Goal: Download file/media

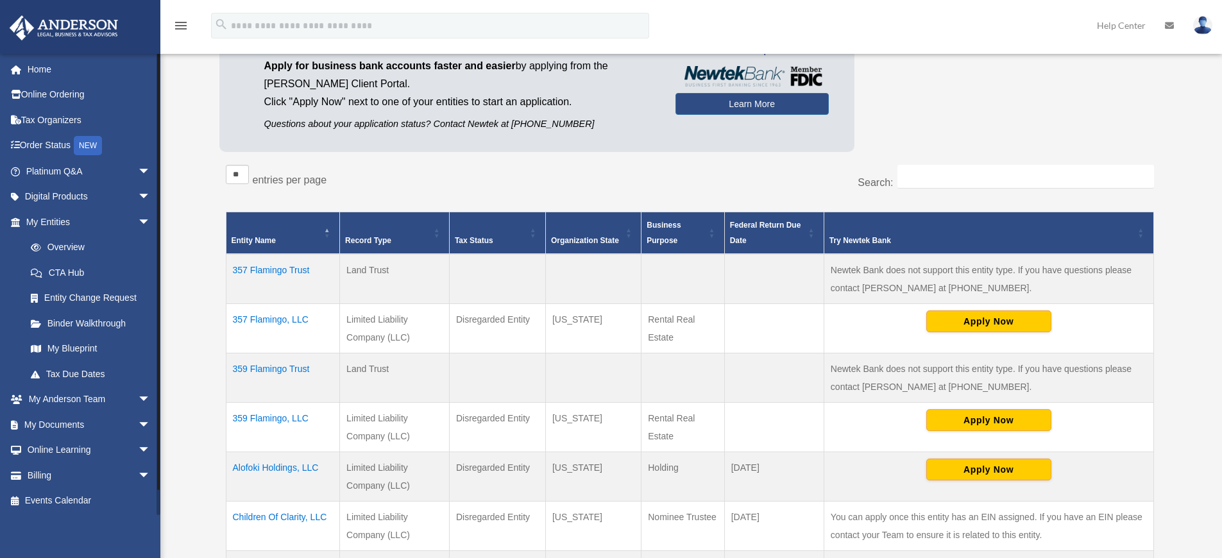
scroll to position [197, 0]
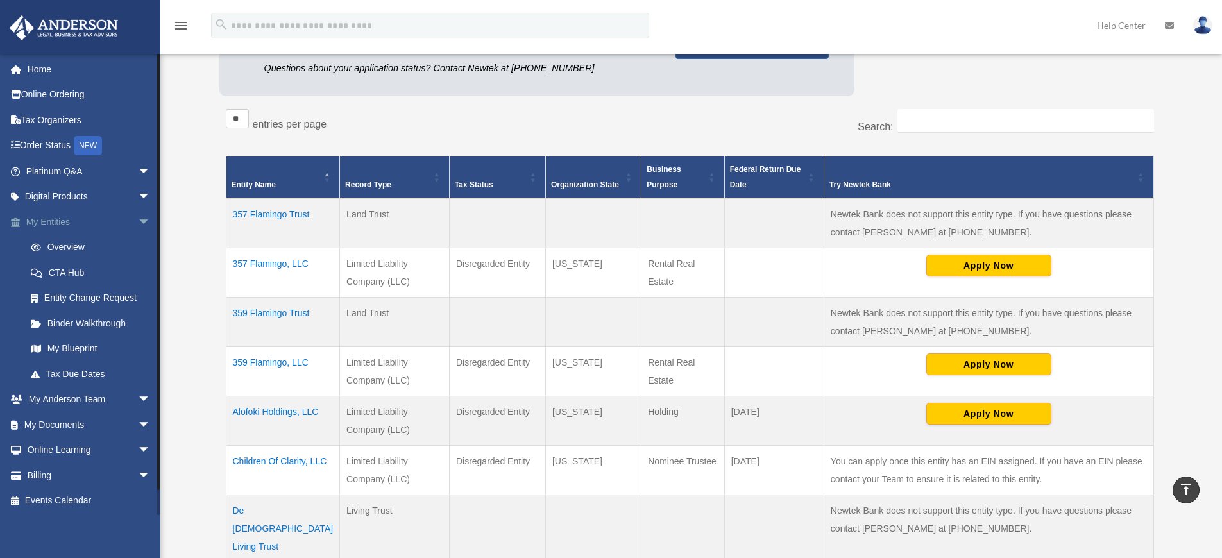
click at [67, 218] on link "My Entities arrow_drop_down" at bounding box center [89, 222] width 161 height 26
click at [65, 436] on link "My Documents arrow_drop_down" at bounding box center [89, 425] width 161 height 26
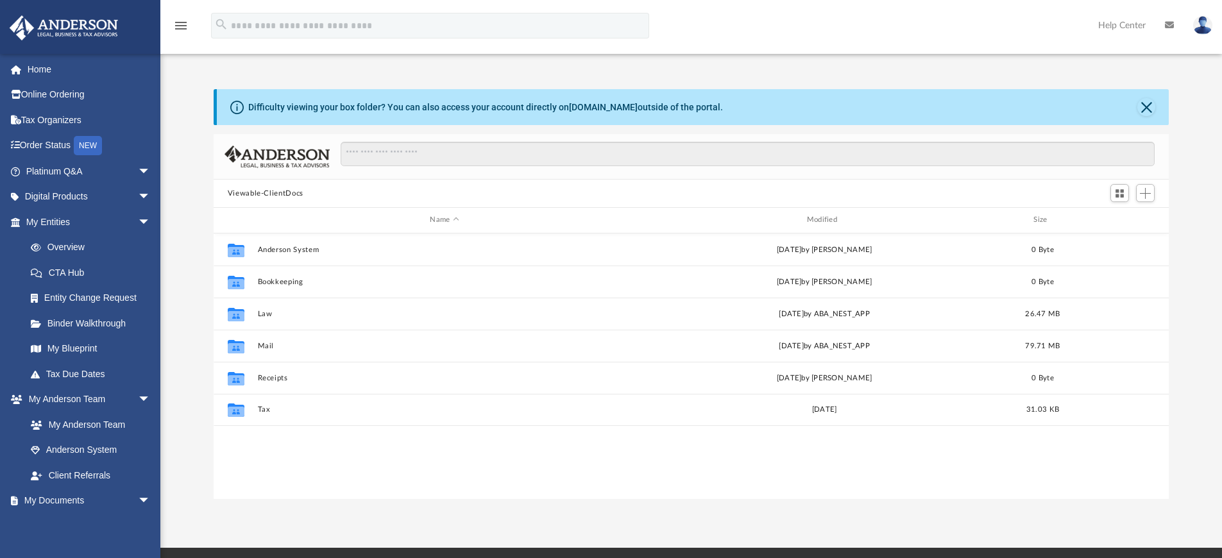
scroll to position [10, 10]
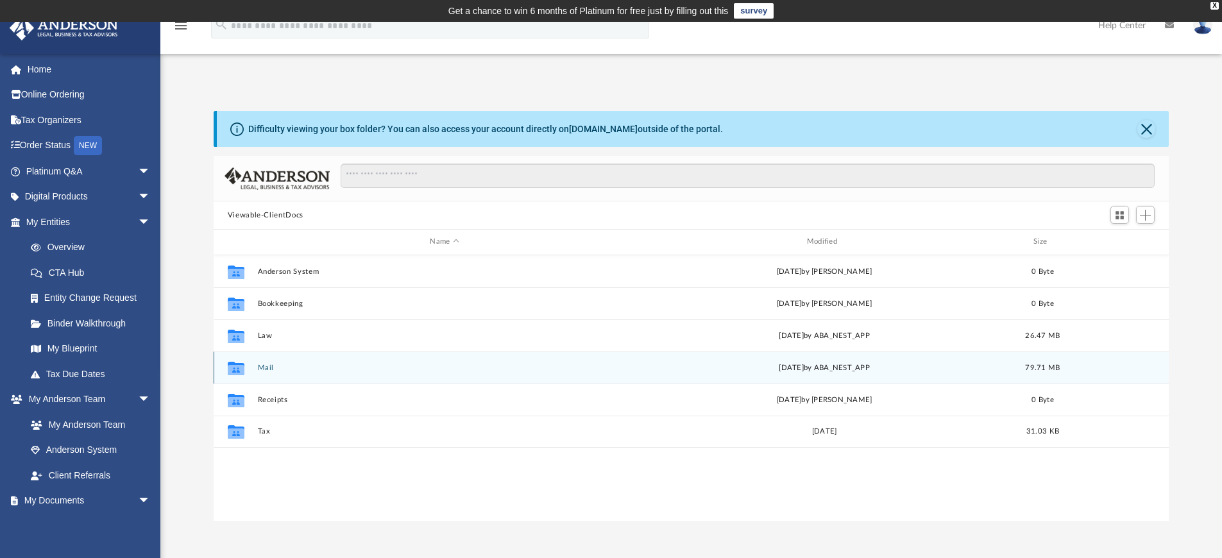
click at [265, 370] on button "Mail" at bounding box center [444, 368] width 374 height 8
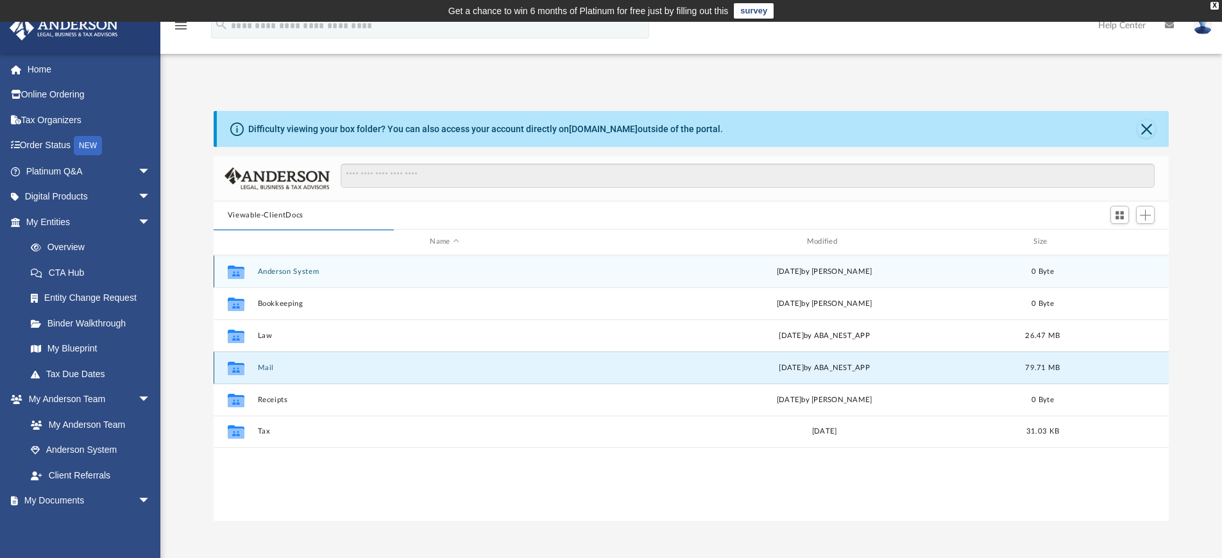
click at [271, 370] on button "Mail" at bounding box center [444, 368] width 374 height 8
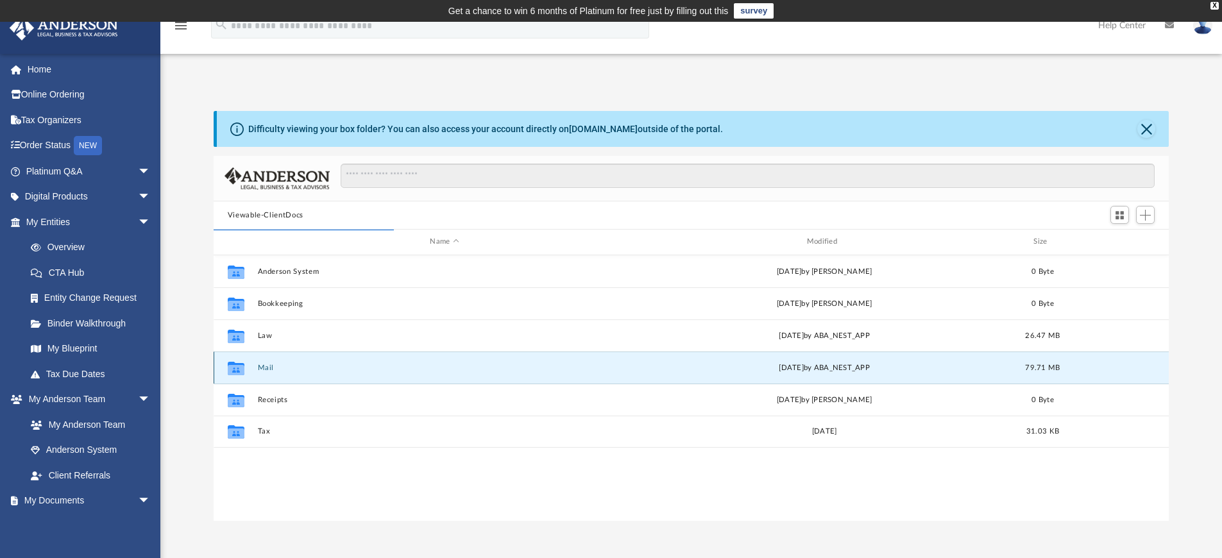
scroll to position [242, 945]
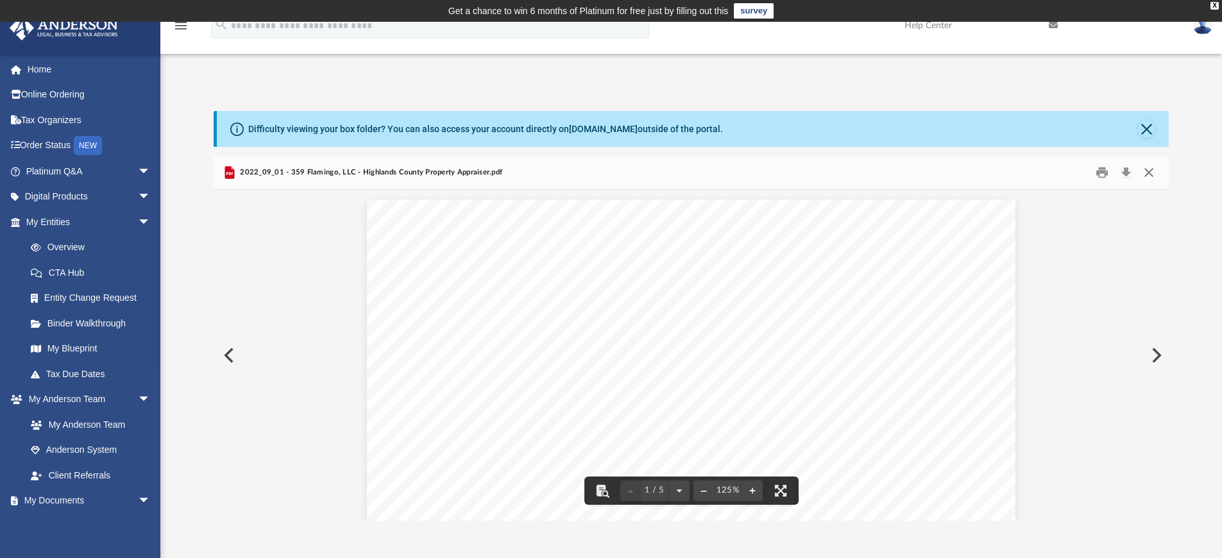
click at [1154, 172] on button "Close" at bounding box center [1148, 173] width 23 height 20
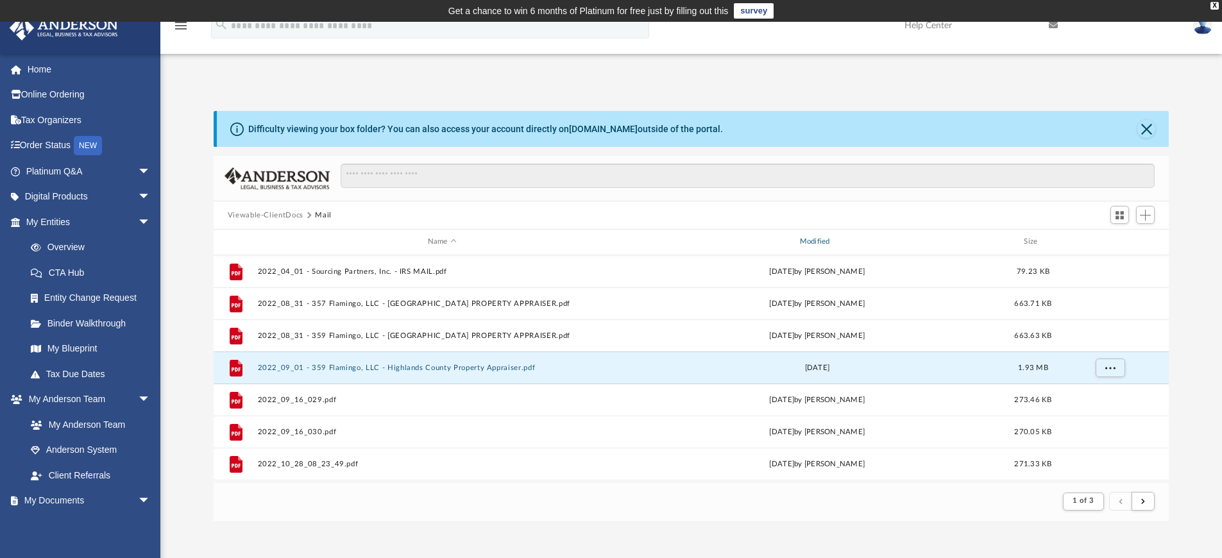
click at [827, 245] on div "Modified" at bounding box center [816, 242] width 369 height 12
click at [821, 242] on div "Modified" at bounding box center [816, 242] width 369 height 12
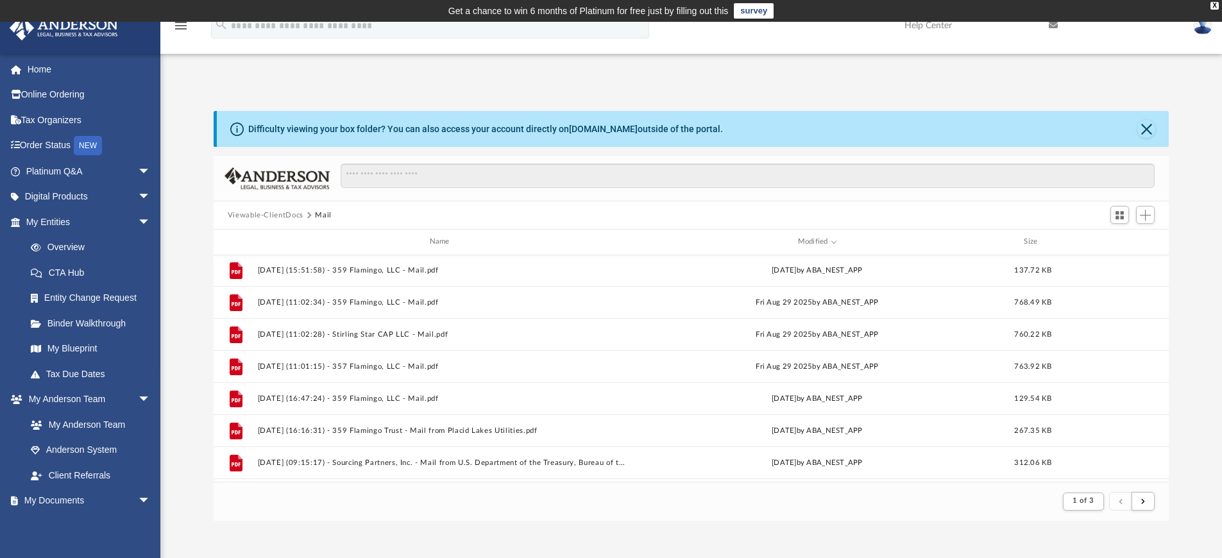
scroll to position [0, 0]
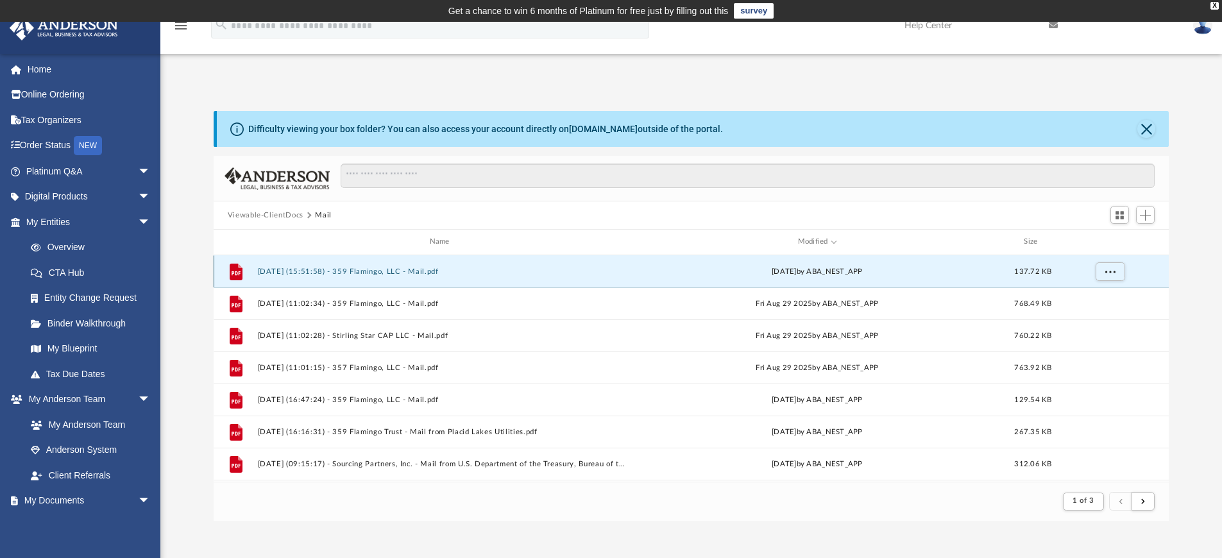
click at [457, 273] on button "[DATE] (15:51:58) - 359 Flamingo, LLC - Mail.pdf" at bounding box center [441, 271] width 369 height 8
